Goal: Information Seeking & Learning: Learn about a topic

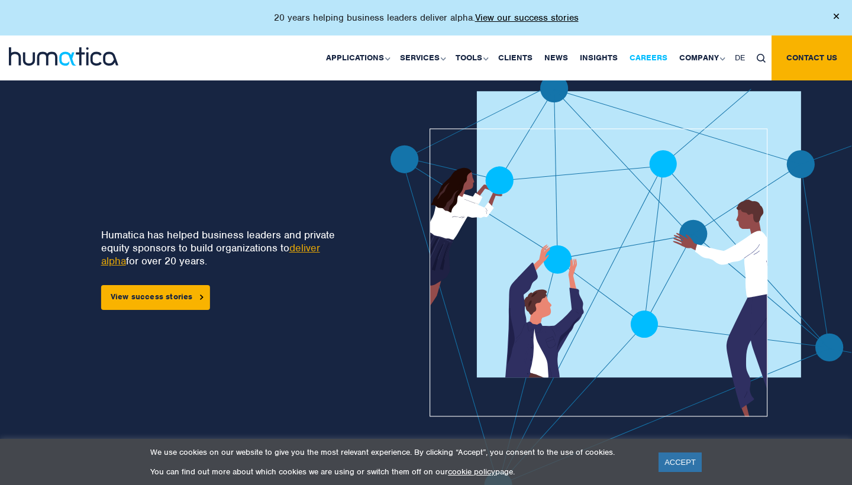
click at [662, 57] on link "Careers" at bounding box center [649, 57] width 50 height 45
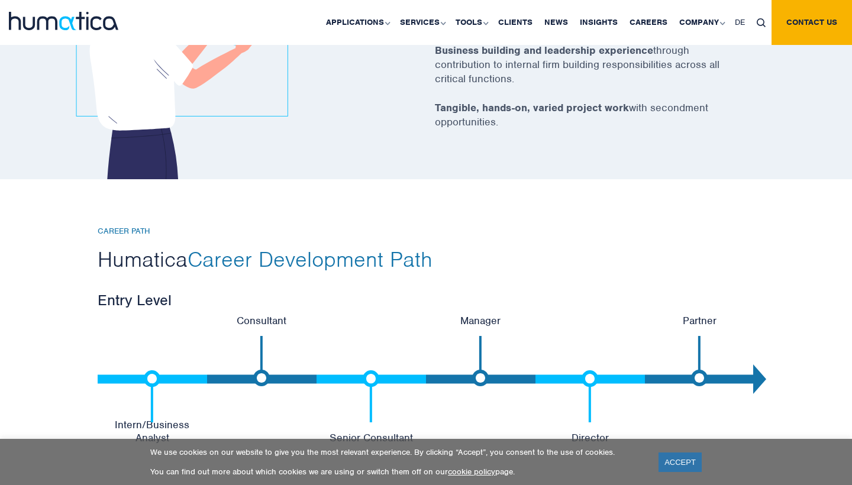
scroll to position [2551, 0]
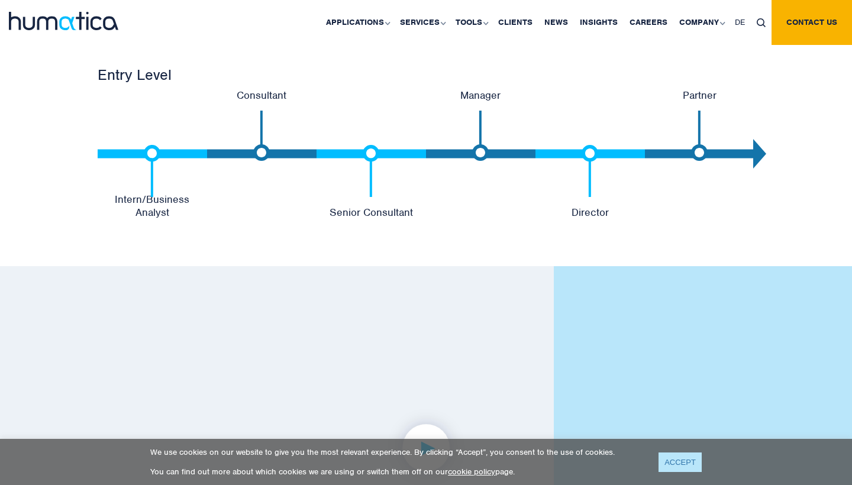
click at [695, 462] on link "ACCEPT" at bounding box center [679, 463] width 43 height 20
click at [691, 463] on div at bounding box center [426, 448] width 674 height 269
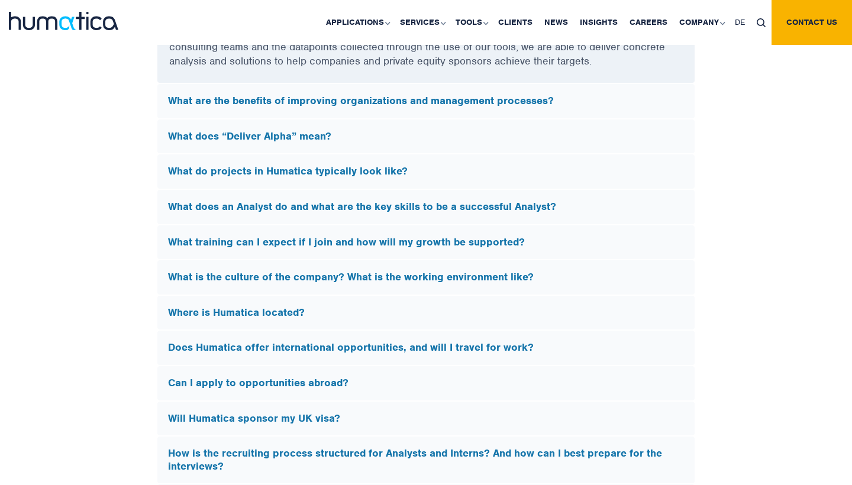
scroll to position [3394, 0]
click at [386, 204] on h5 "What does an Analyst do and what are the key skills to be a successful Analyst?" at bounding box center [426, 207] width 516 height 13
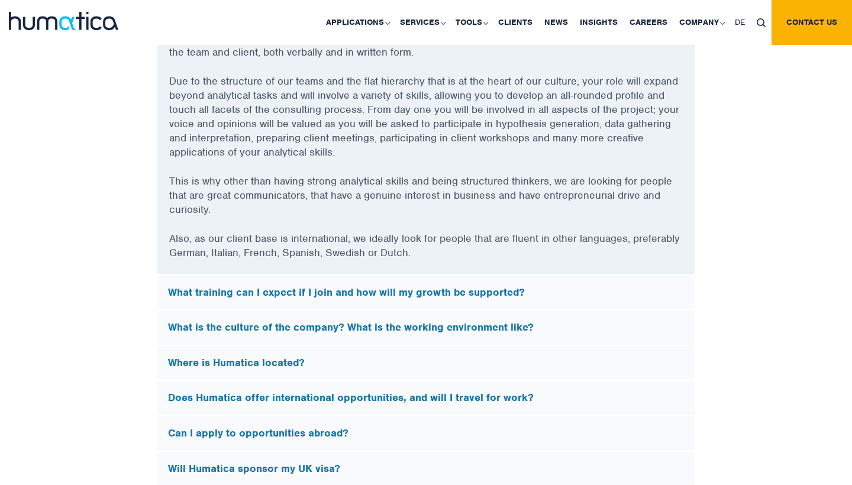
scroll to position [3599, 0]
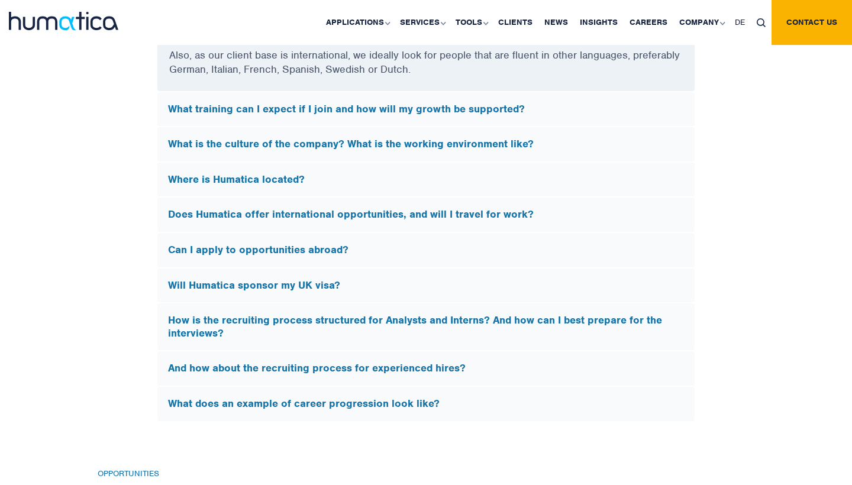
click at [409, 138] on h5 "What is the culture of the company? What is the working environment like?" at bounding box center [426, 144] width 516 height 13
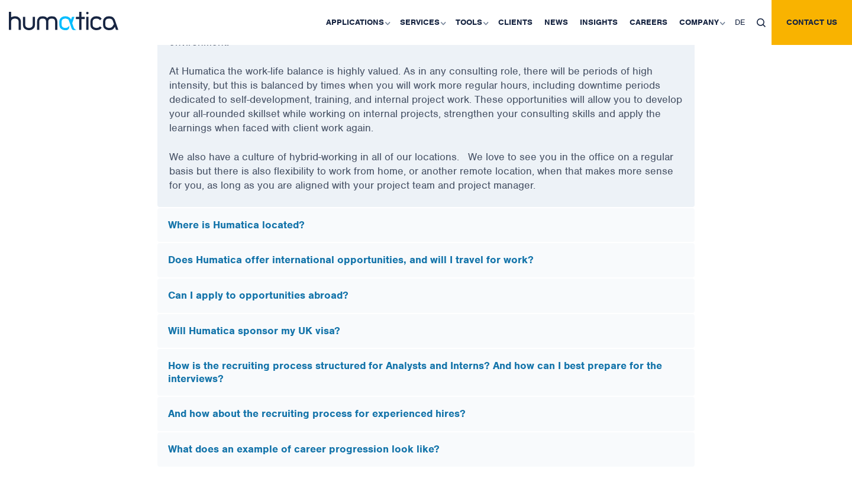
scroll to position [3720, 0]
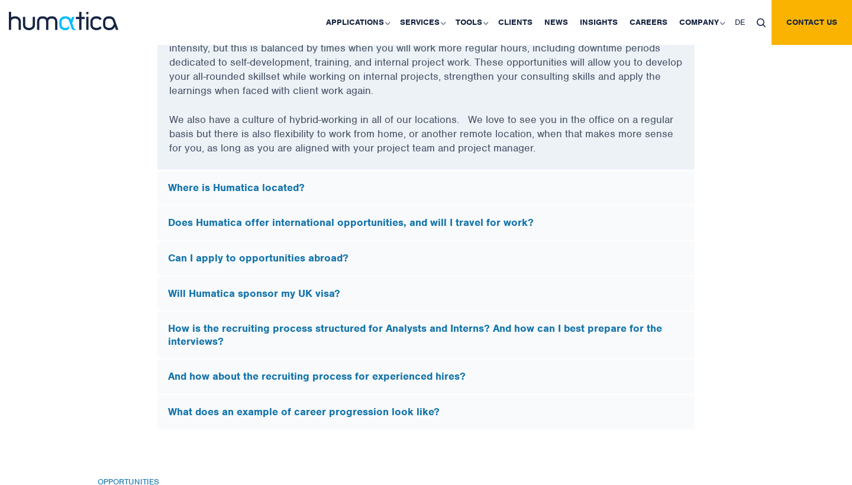
click at [383, 217] on h5 "Does Humatica offer international opportunities, and will I travel for work?" at bounding box center [426, 223] width 516 height 13
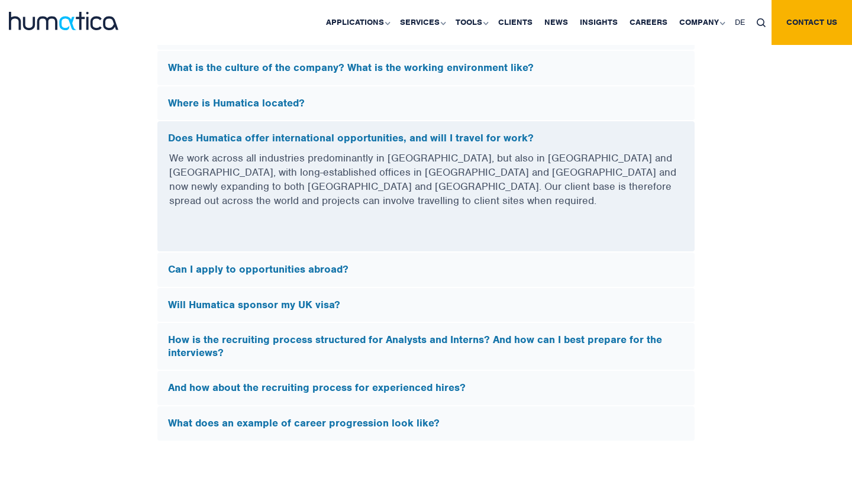
scroll to position [3428, 0]
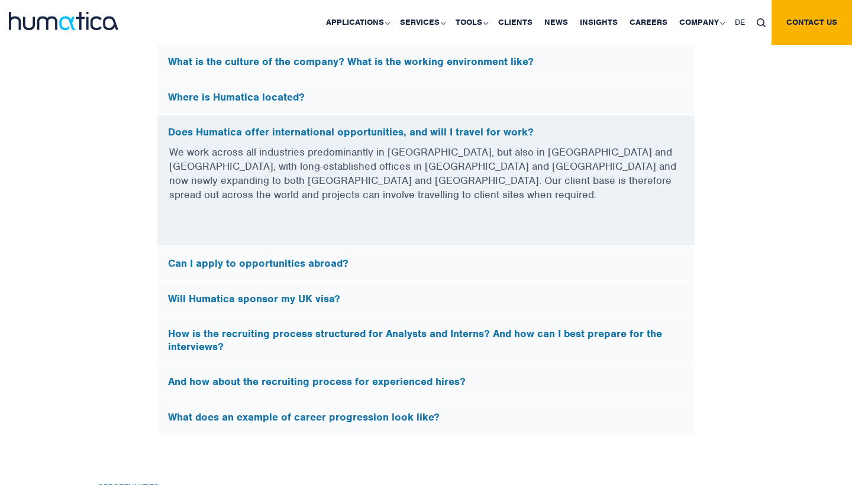
click at [335, 328] on h5 "How is the recruiting process structured for Analysts and Interns? And how can …" at bounding box center [426, 340] width 516 height 25
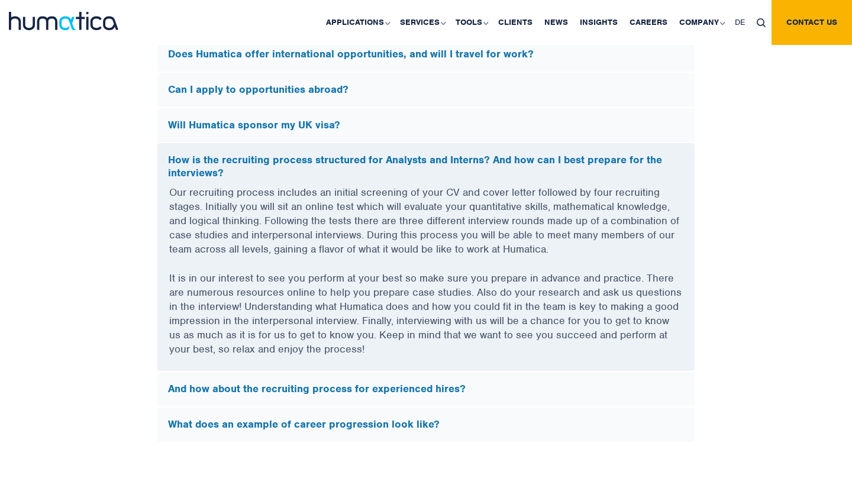
scroll to position [3506, 0]
click at [308, 424] on div "What does an example of career progression look like?" at bounding box center [425, 425] width 537 height 34
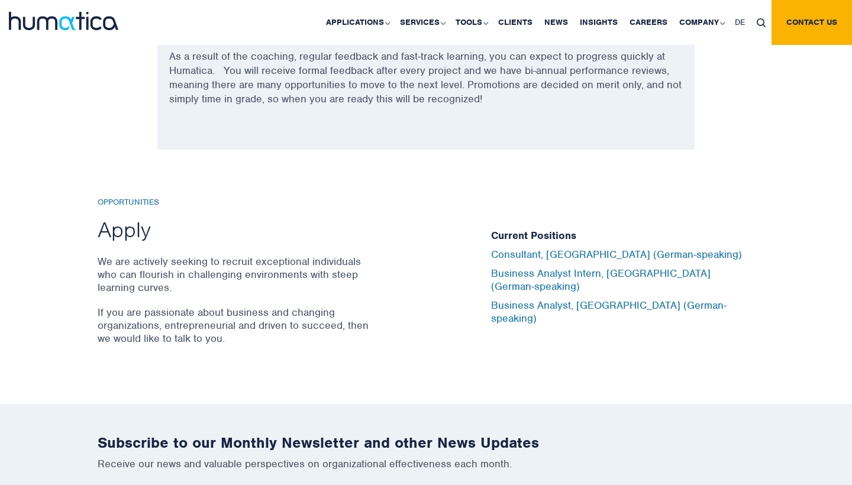
scroll to position [3818, 0]
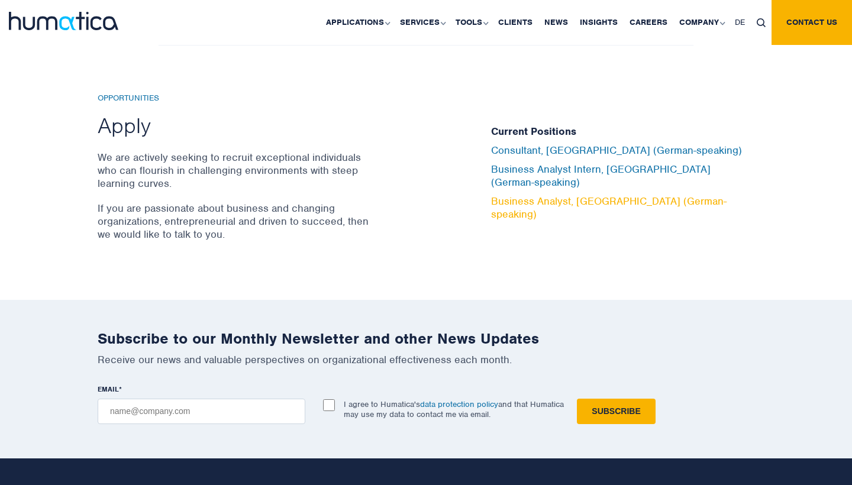
click at [525, 196] on link "Business Analyst, Munich (German-speaking)" at bounding box center [608, 208] width 235 height 26
click at [505, 23] on link "Clients" at bounding box center [515, 22] width 46 height 45
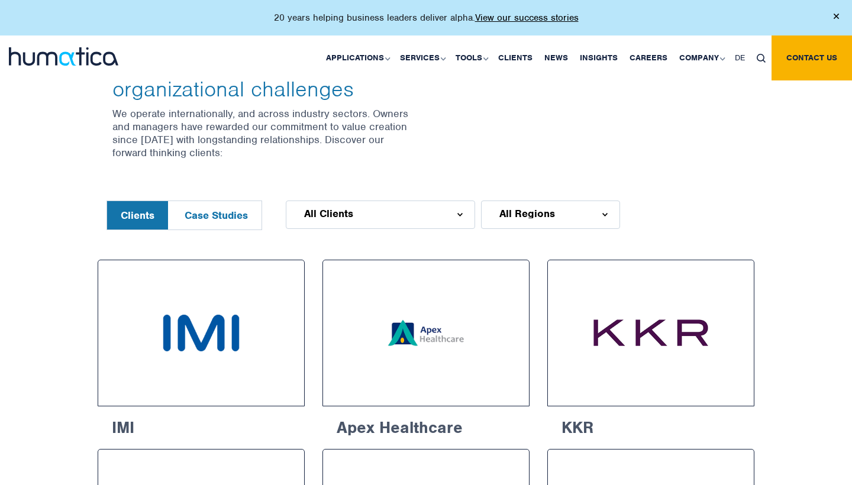
scroll to position [450, 0]
